Goal: Information Seeking & Learning: Learn about a topic

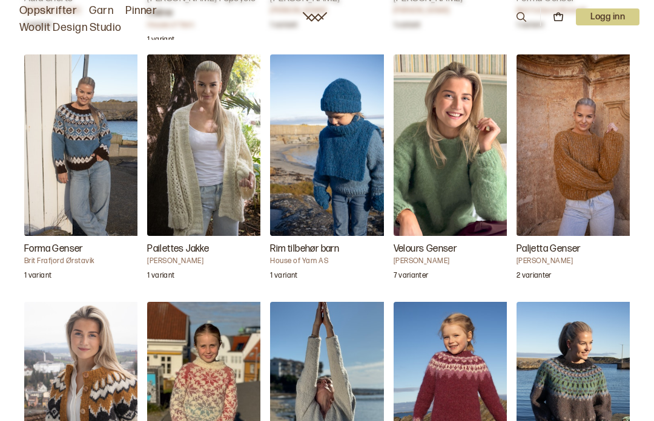
scroll to position [1460, 0]
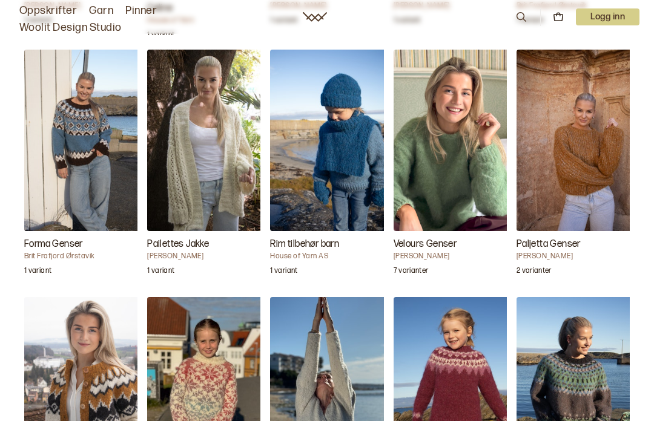
click at [51, 11] on link "Oppskrifter" at bounding box center [47, 10] width 57 height 17
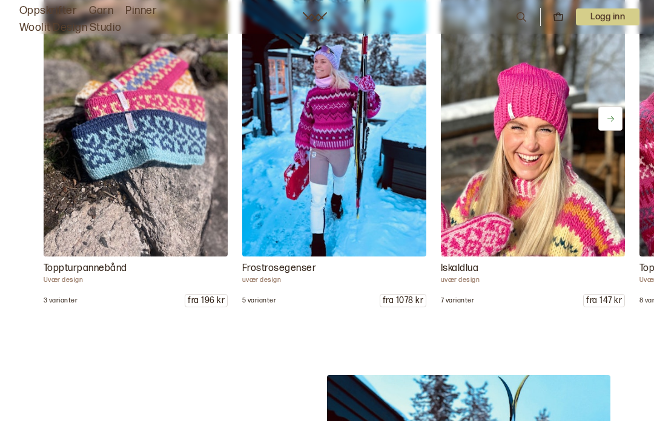
scroll to position [1408, 0]
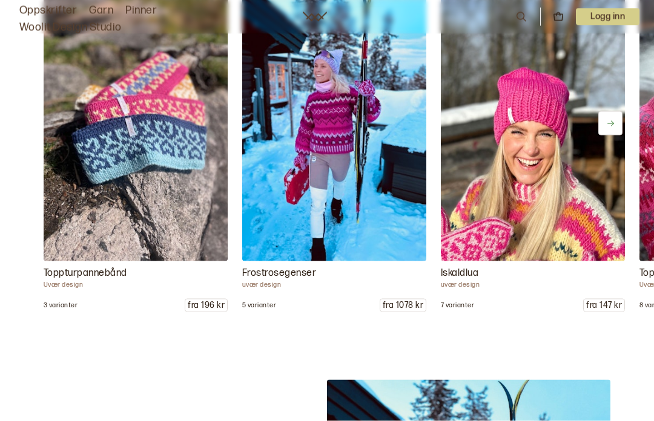
click at [110, 18] on link "Garn" at bounding box center [101, 10] width 24 height 17
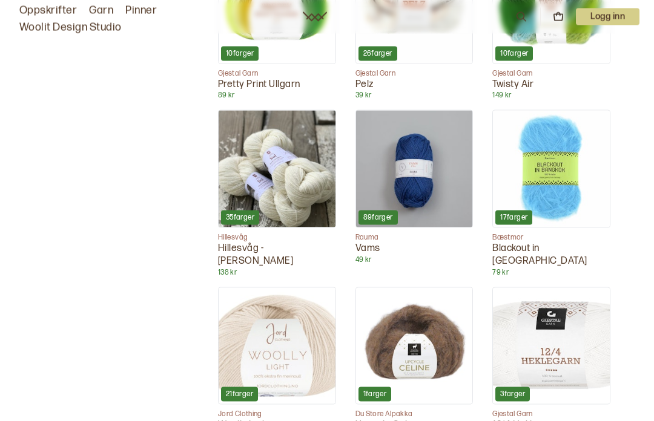
scroll to position [1713, 0]
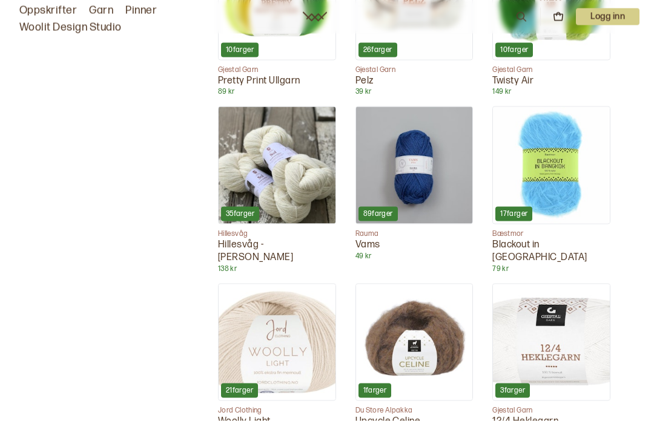
click at [420, 284] on img at bounding box center [414, 342] width 117 height 117
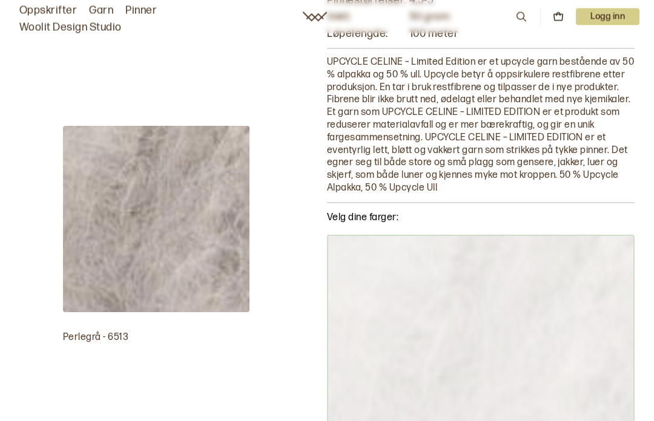
scroll to position [148, 0]
click at [606, 238] on img at bounding box center [480, 388] width 307 height 307
click at [596, 260] on img at bounding box center [480, 388] width 307 height 307
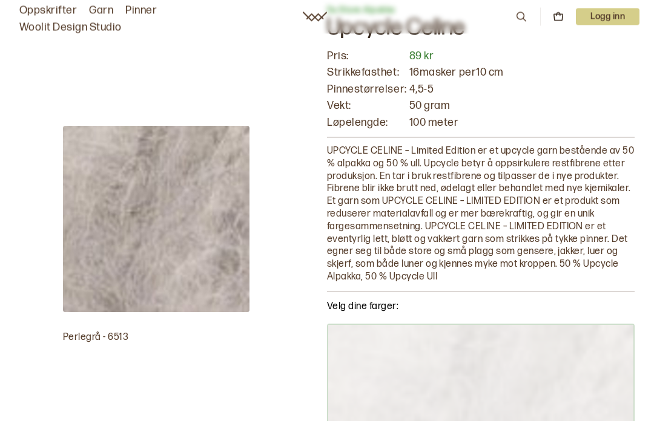
scroll to position [0, 0]
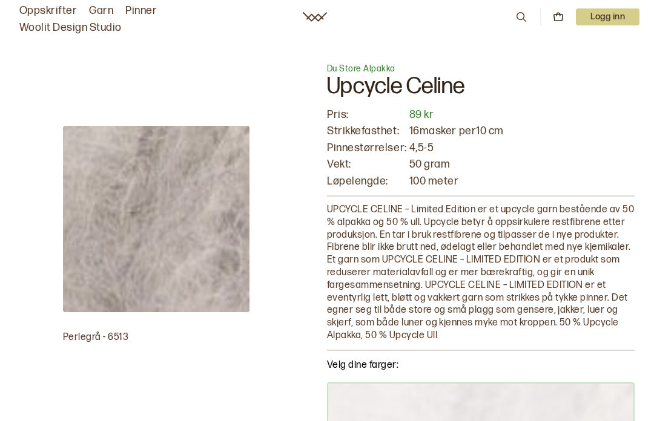
click at [208, 244] on img at bounding box center [156, 219] width 186 height 186
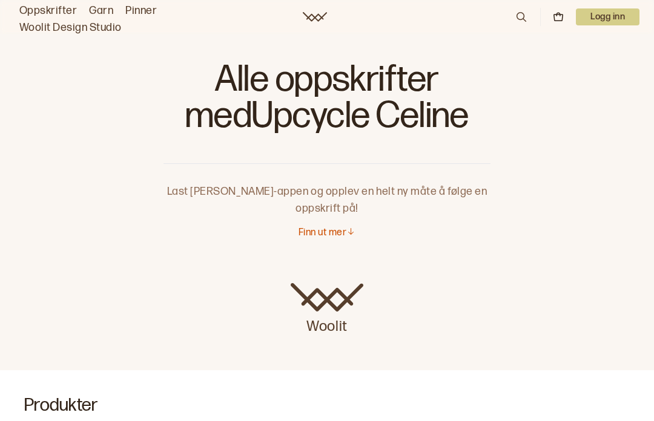
click at [327, 237] on p "Finn ut mer" at bounding box center [322, 233] width 48 height 13
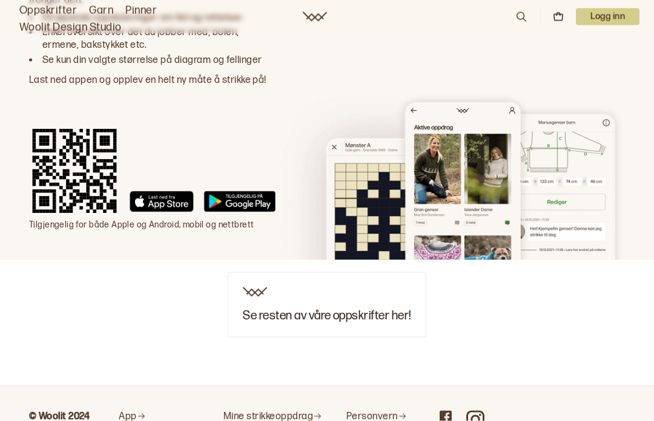
scroll to position [2164, 0]
click at [350, 281] on div "Se resten av våre oppskrifter her!" at bounding box center [327, 304] width 198 height 65
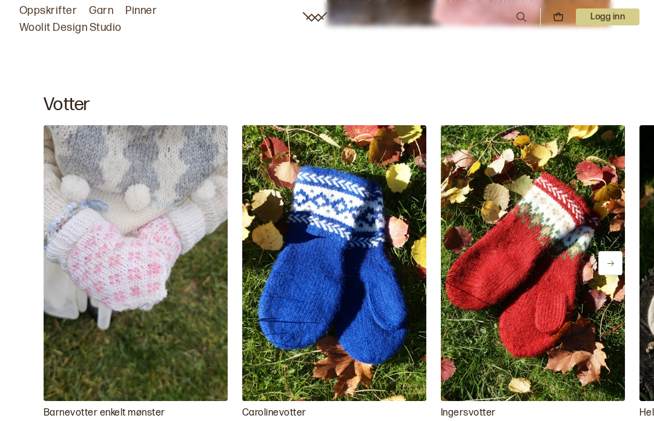
scroll to position [3976, 0]
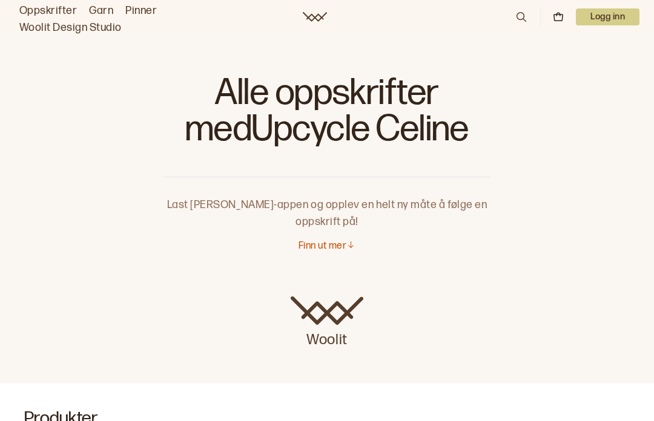
click at [346, 121] on h1 "Alle oppskrifter med Upcycle Celine" at bounding box center [326, 115] width 327 height 85
click at [391, 116] on h1 "Alle oppskrifter med Upcycle Celine" at bounding box center [326, 115] width 327 height 85
click at [412, 100] on h1 "Alle oppskrifter med Upcycle Celine" at bounding box center [326, 115] width 327 height 85
click at [62, 13] on link "Oppskrifter" at bounding box center [47, 10] width 57 height 17
